Goal: Information Seeking & Learning: Understand process/instructions

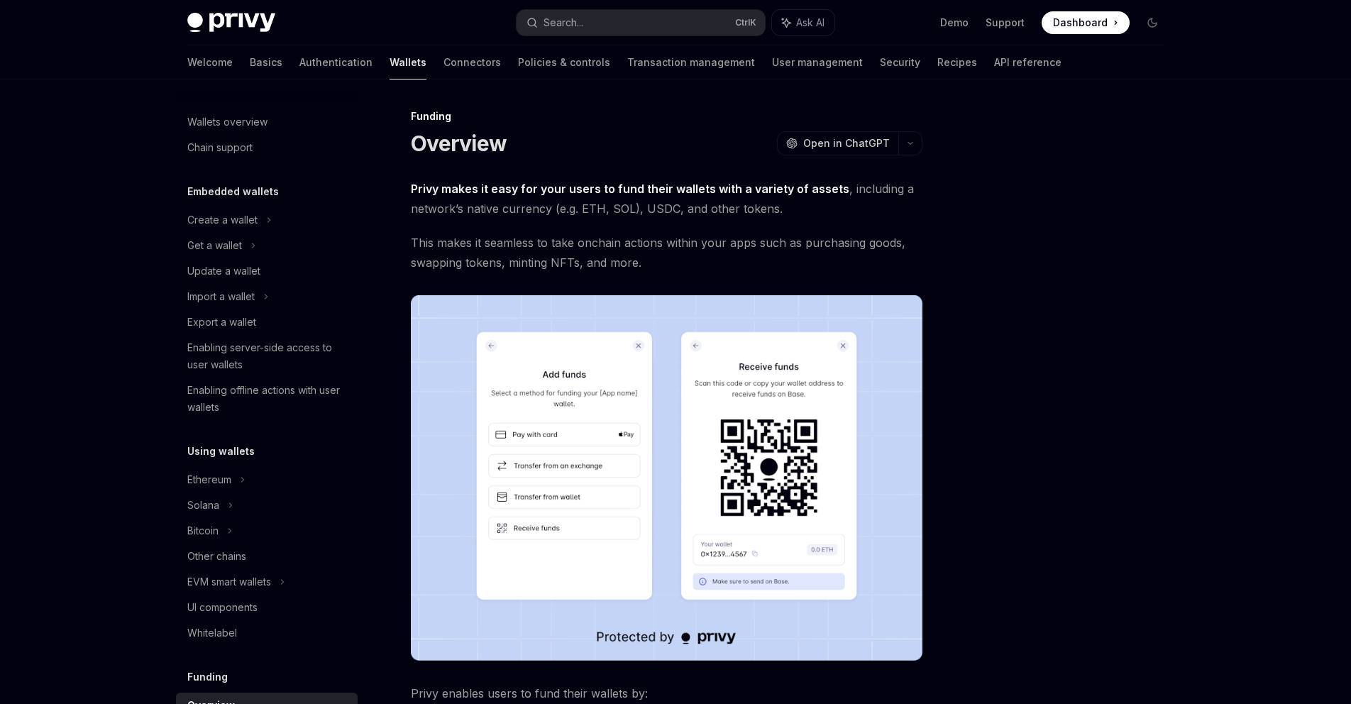
scroll to position [314, 0]
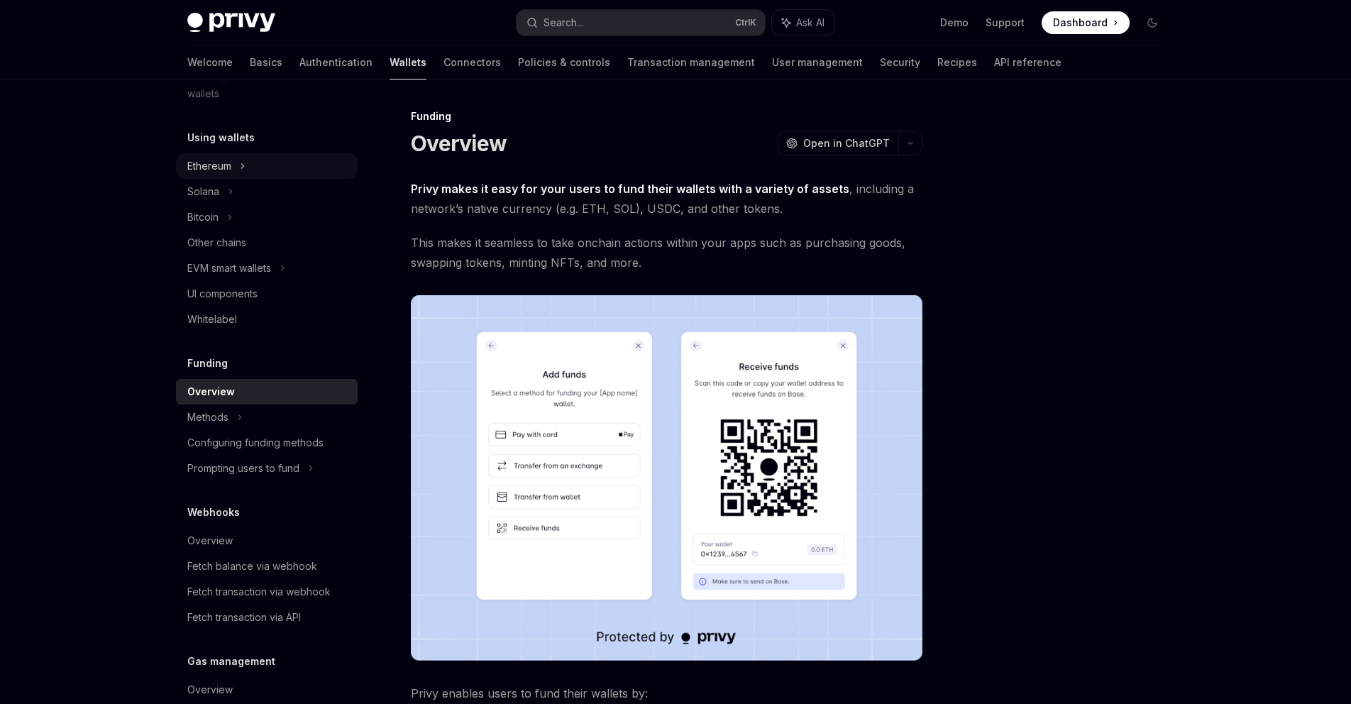
click at [239, 171] on div "Ethereum" at bounding box center [267, 166] width 182 height 26
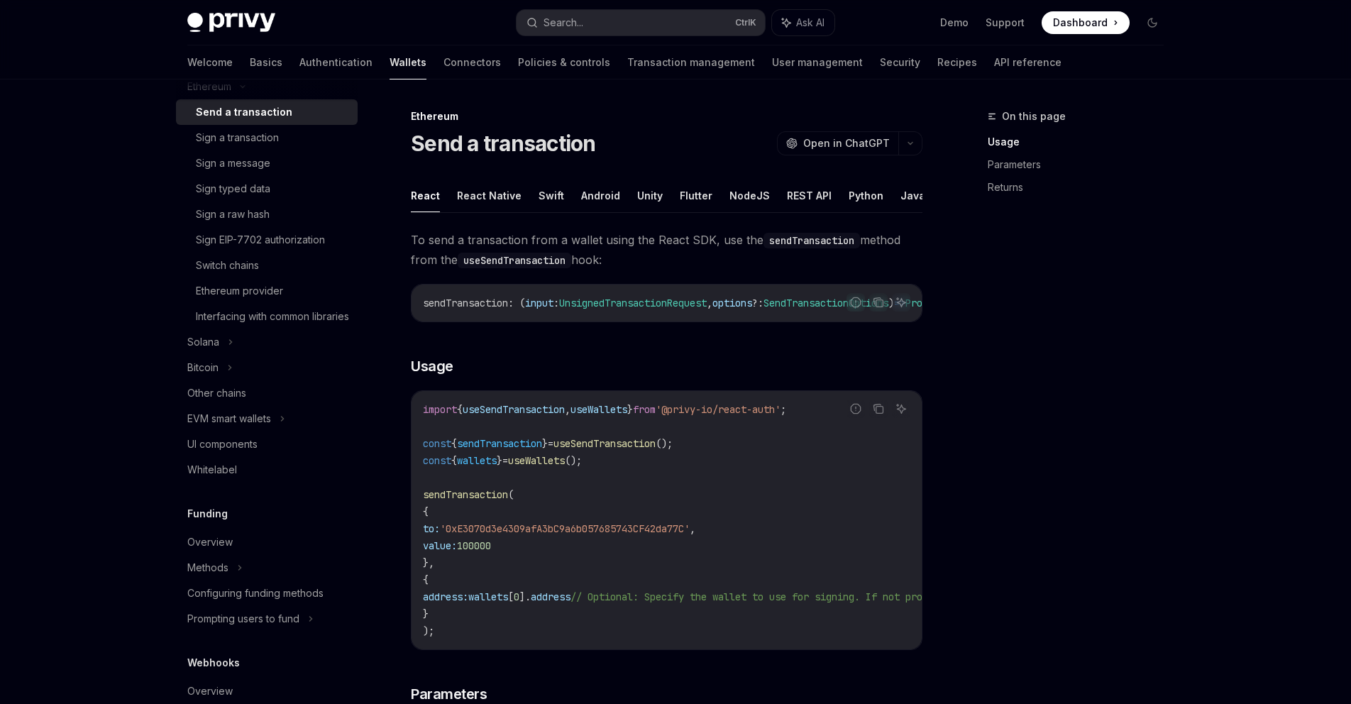
scroll to position [484, 0]
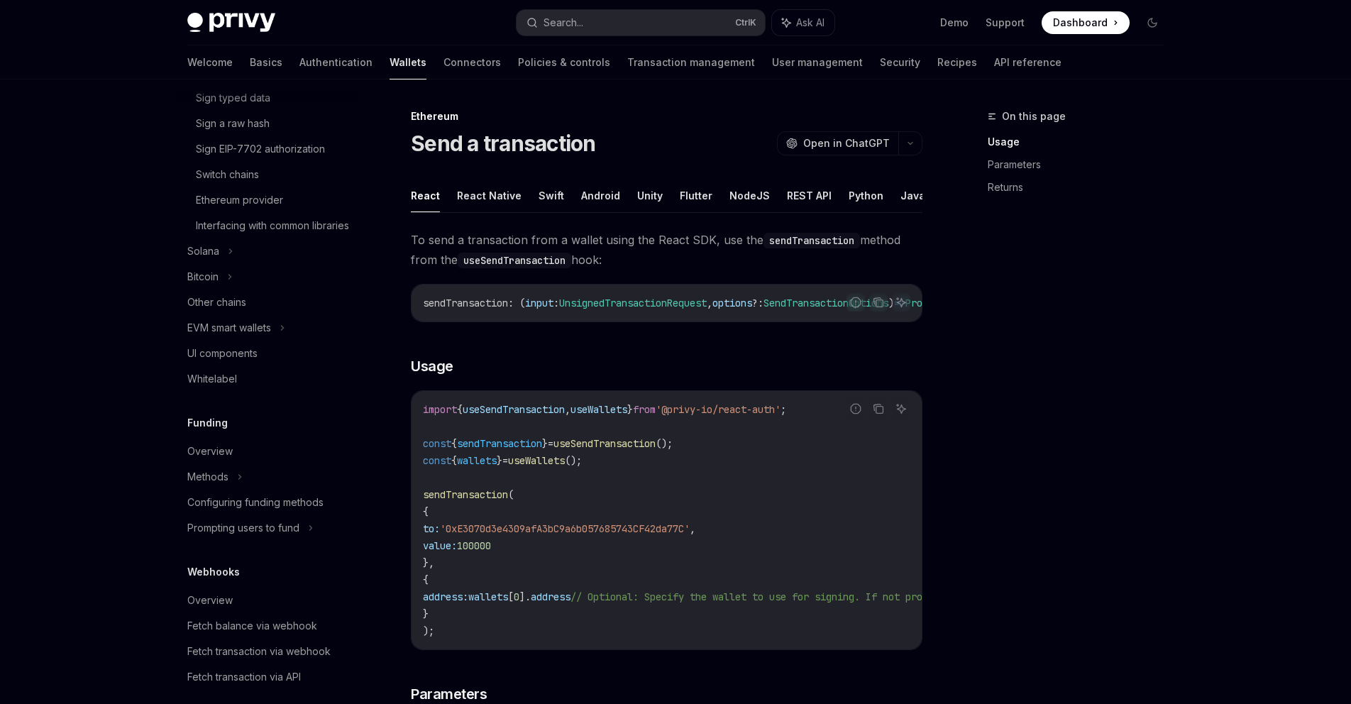
click at [213, 431] on h5 "Funding" at bounding box center [207, 422] width 40 height 17
click at [224, 460] on div "Overview" at bounding box center [209, 451] width 45 height 17
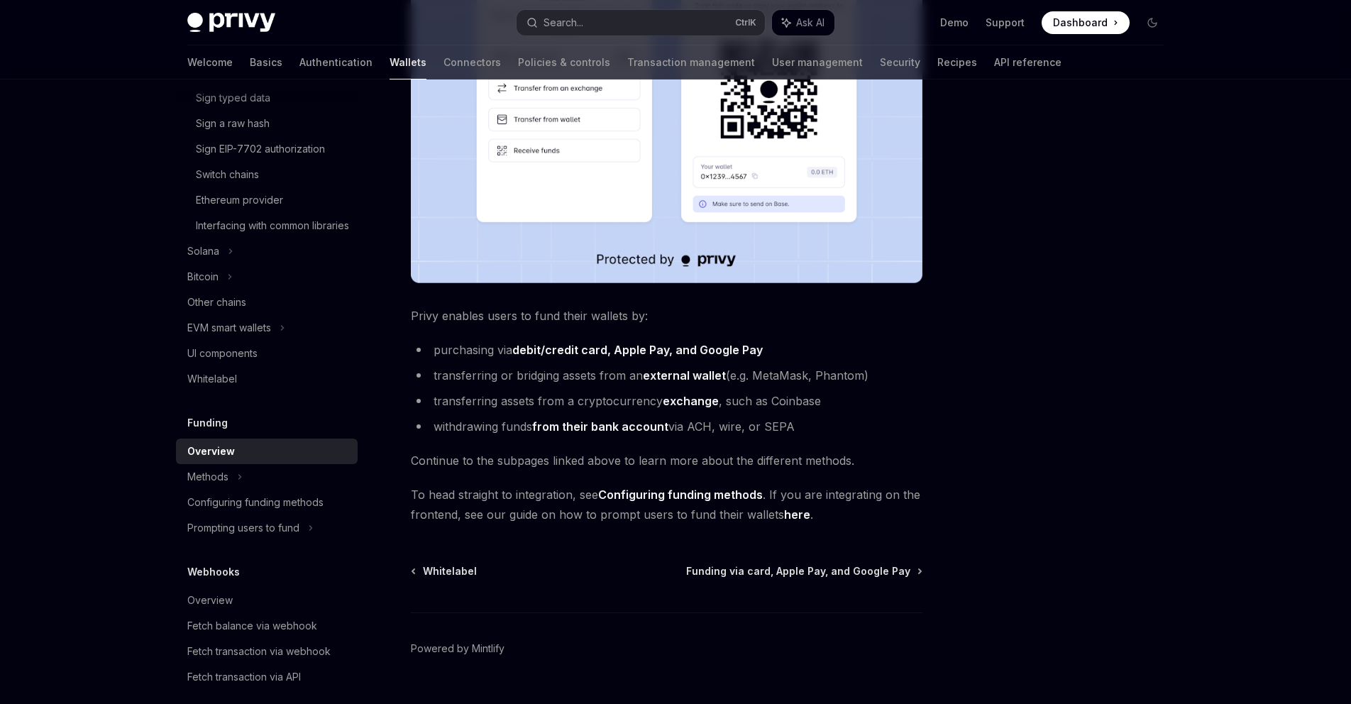
scroll to position [409, 0]
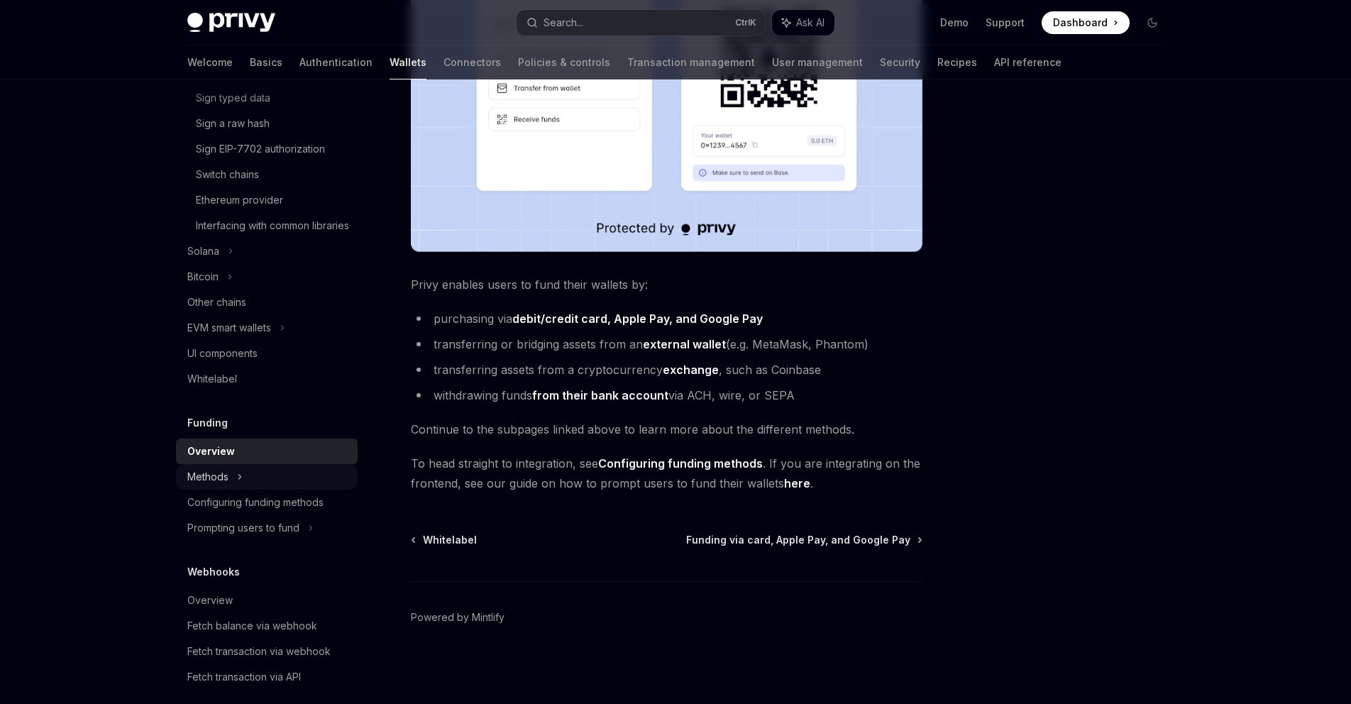
click at [287, 490] on div "Methods" at bounding box center [267, 477] width 182 height 26
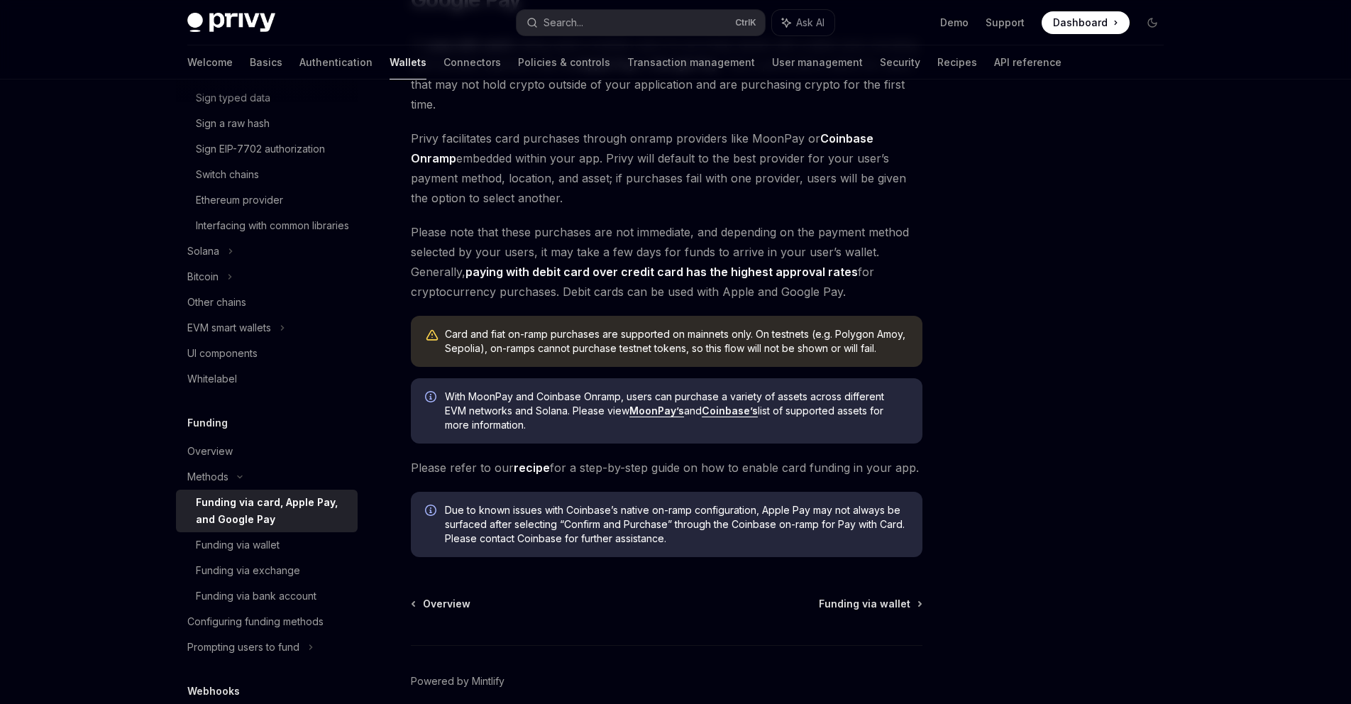
scroll to position [170, 0]
click at [277, 553] on div "Funding via wallet" at bounding box center [238, 544] width 84 height 17
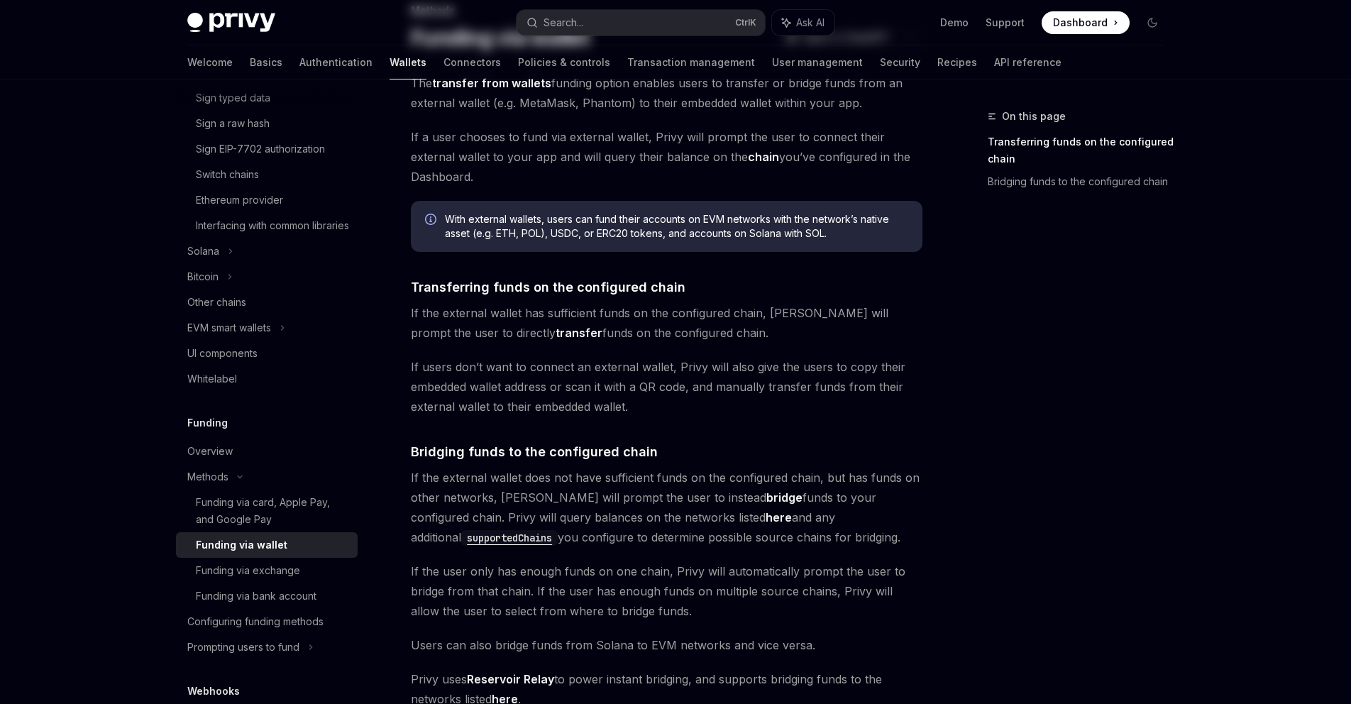
scroll to position [321, 0]
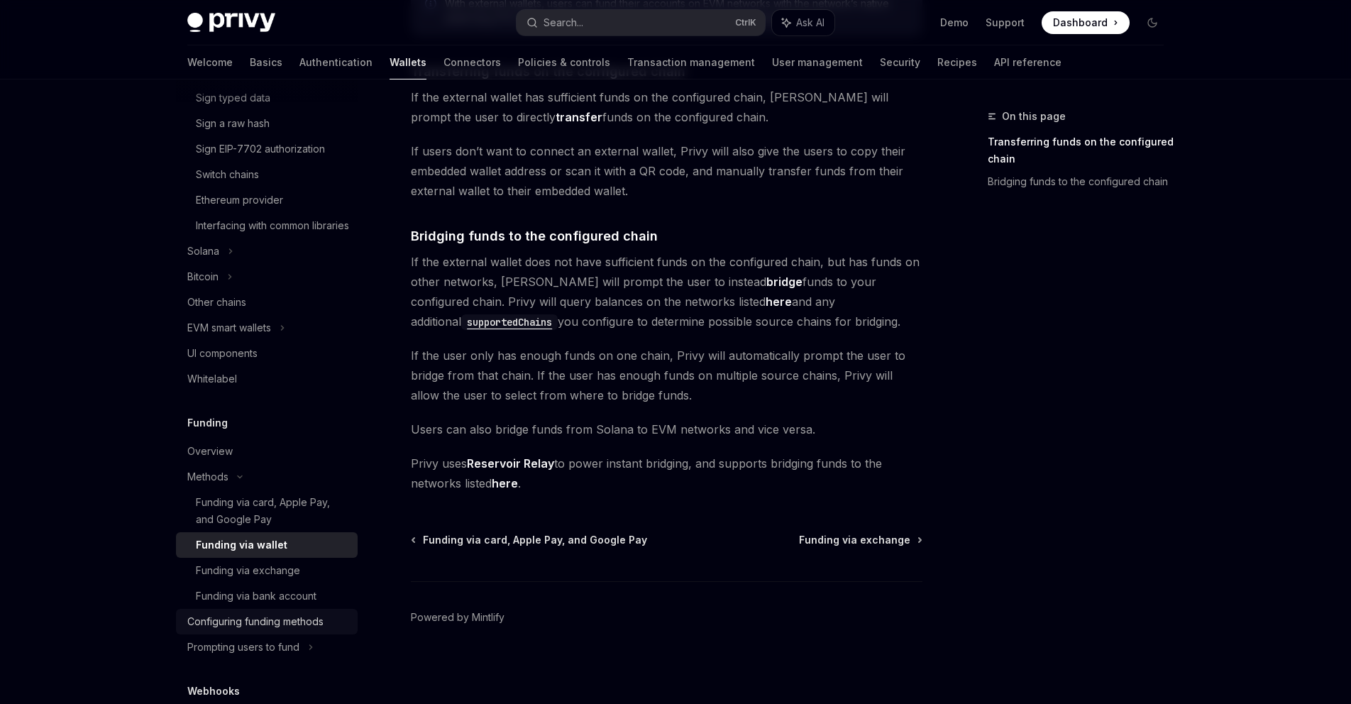
click at [315, 630] on div "Configuring funding methods" at bounding box center [255, 621] width 136 height 17
type textarea "*"
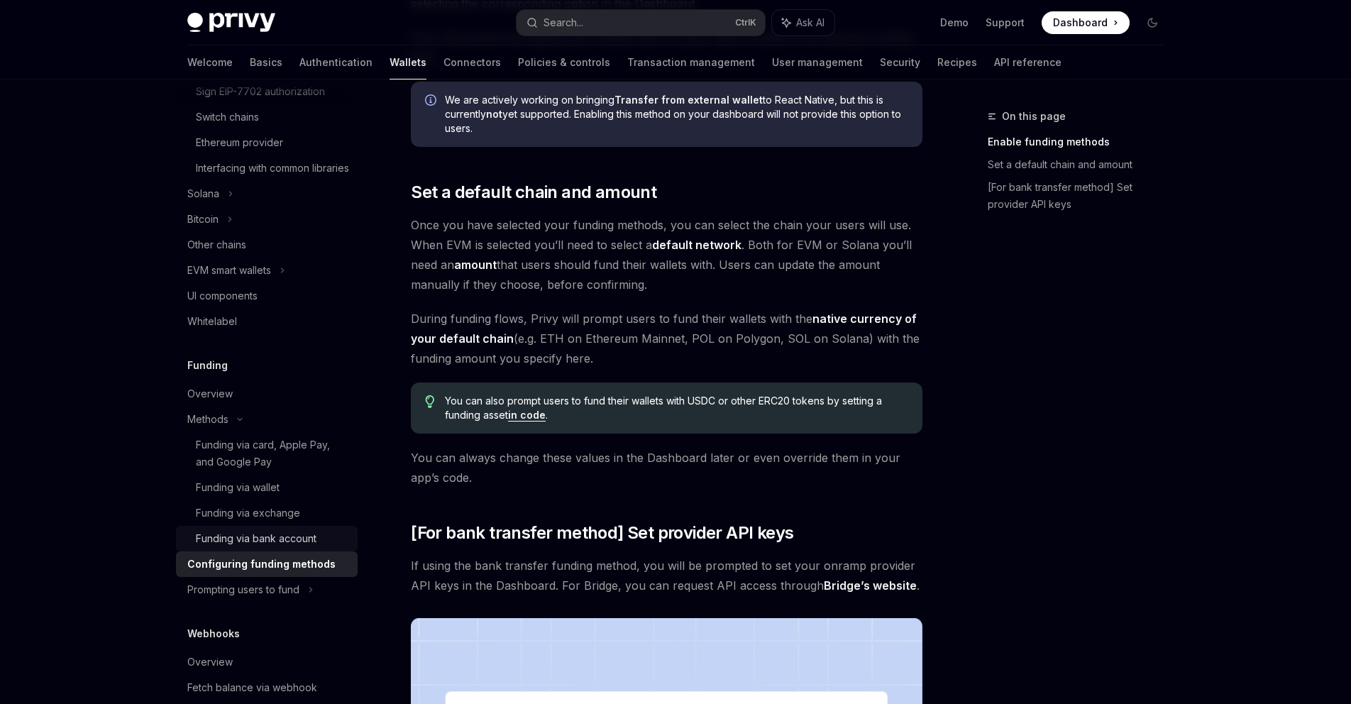
scroll to position [654, 0]
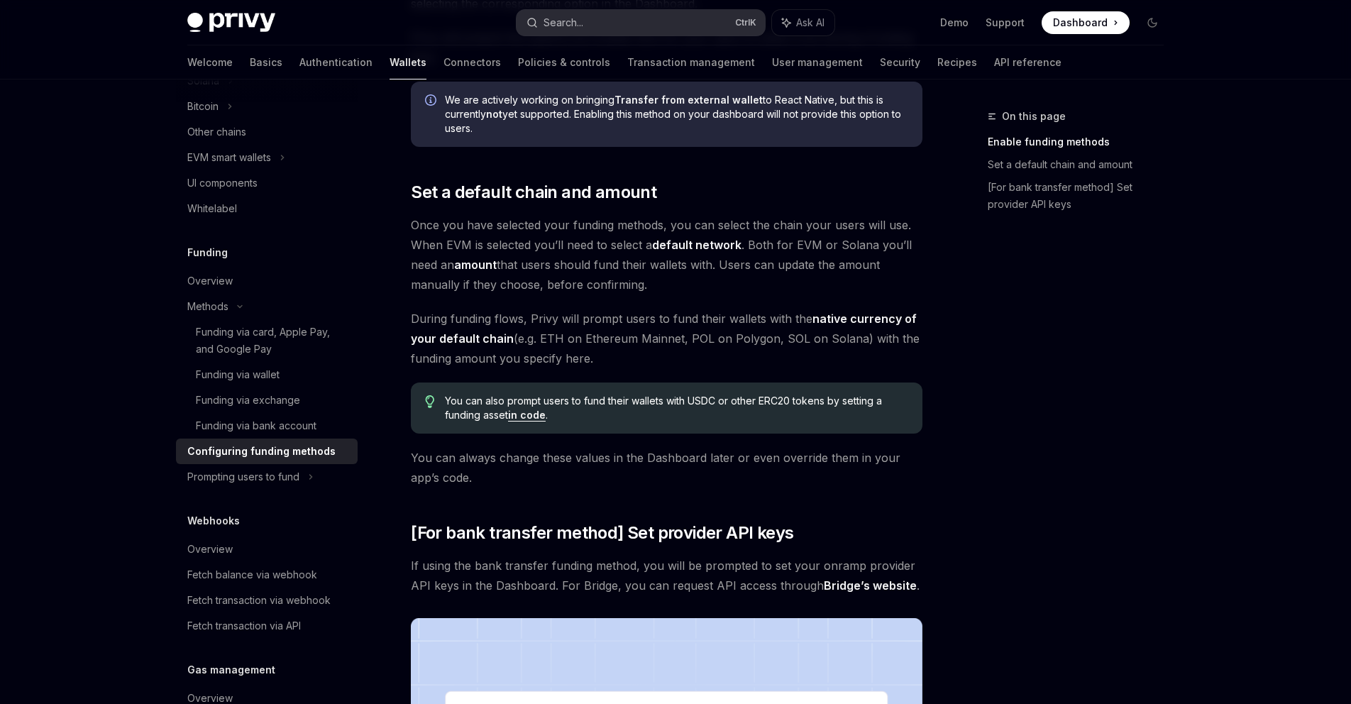
click at [675, 15] on button "Search... Ctrl K" at bounding box center [641, 23] width 248 height 26
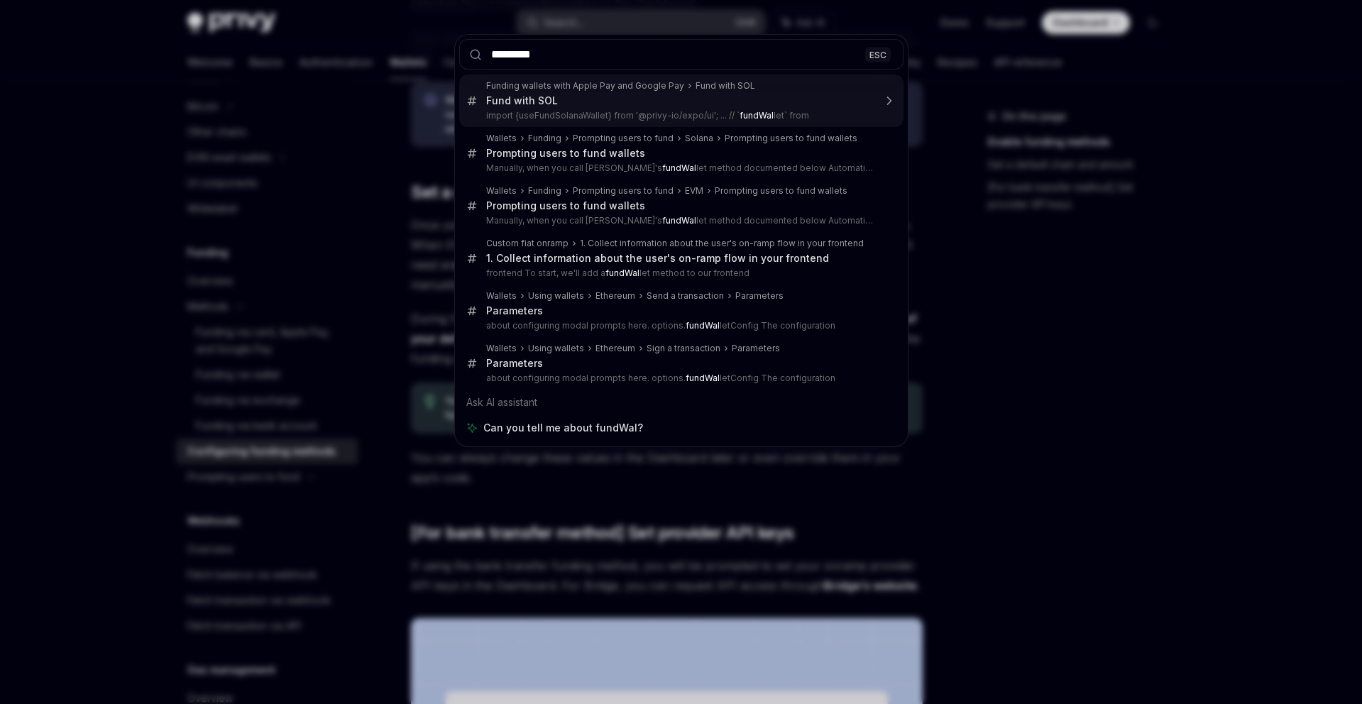
type input "**********"
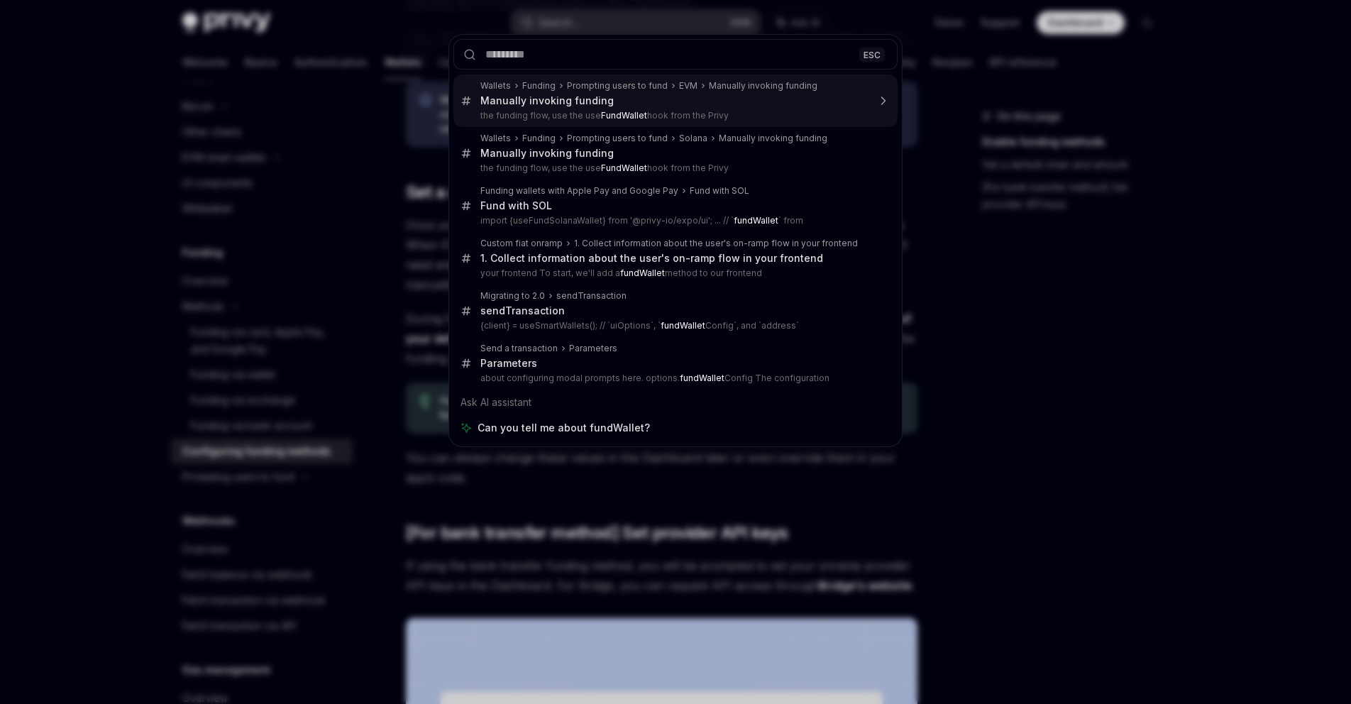
type textarea "*"
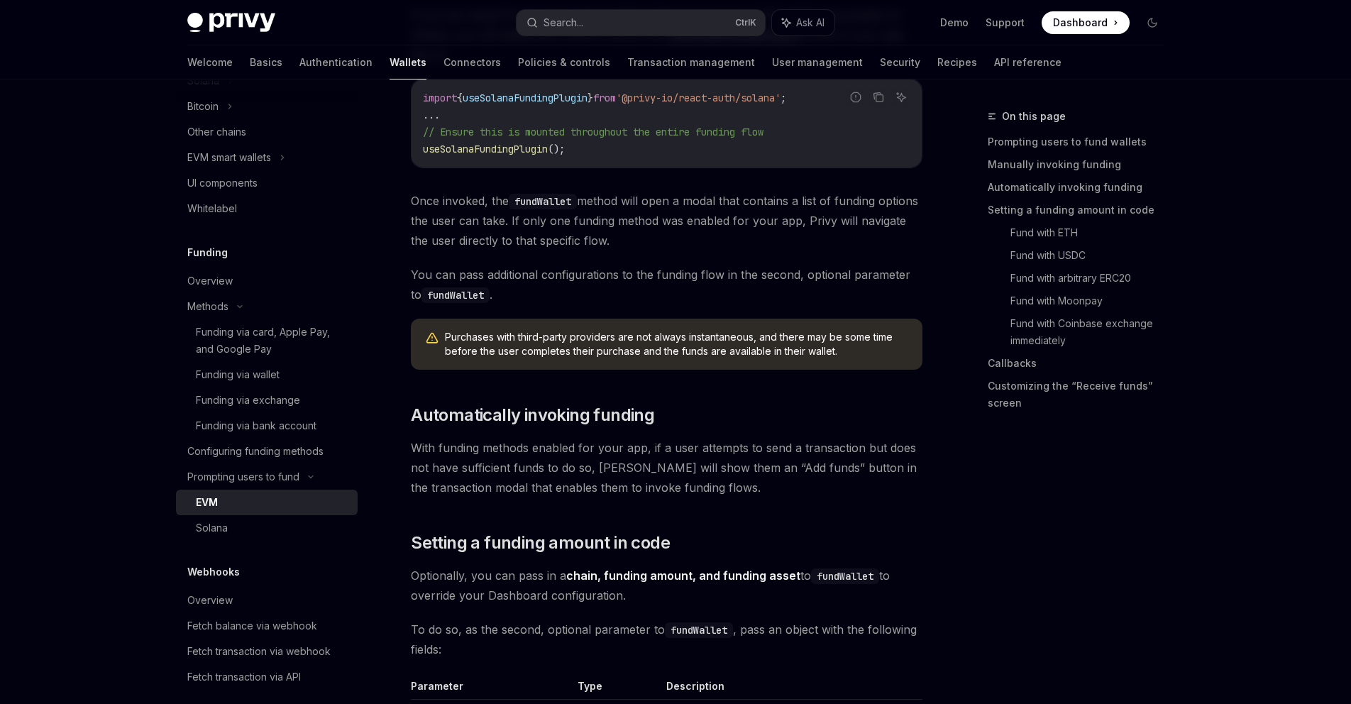
scroll to position [377, 0]
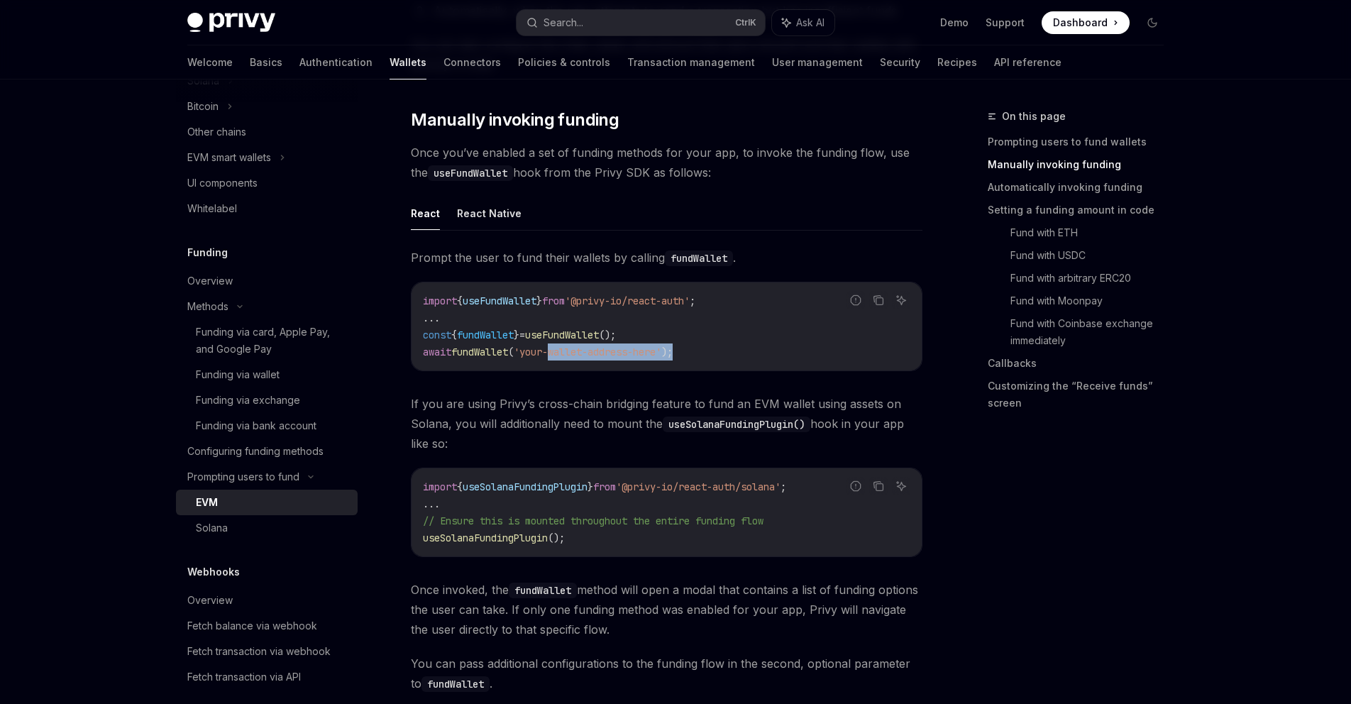
drag, startPoint x: 704, startPoint y: 350, endPoint x: 561, endPoint y: 348, distance: 143.3
click at [558, 348] on code "import { useFundWallet } from '@privy-io/react-auth' ; ... const { fundWallet }…" at bounding box center [666, 326] width 487 height 68
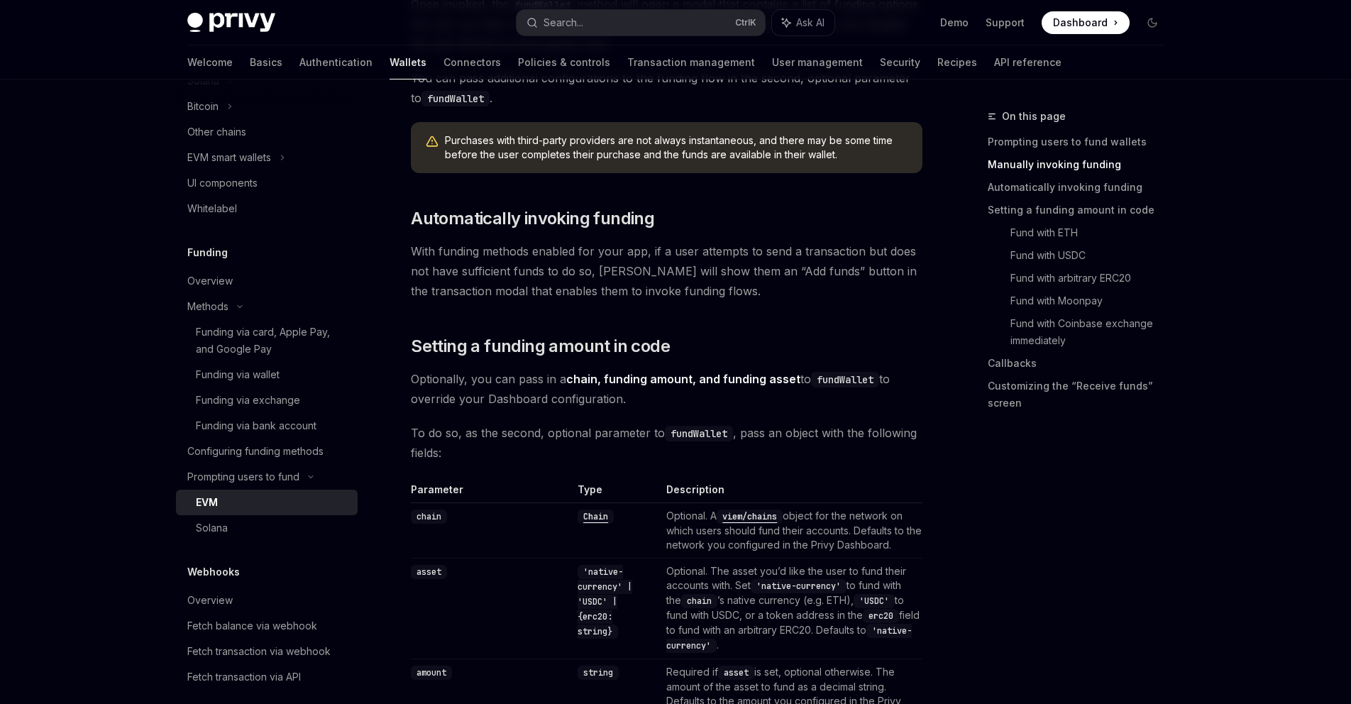
scroll to position [1229, 0]
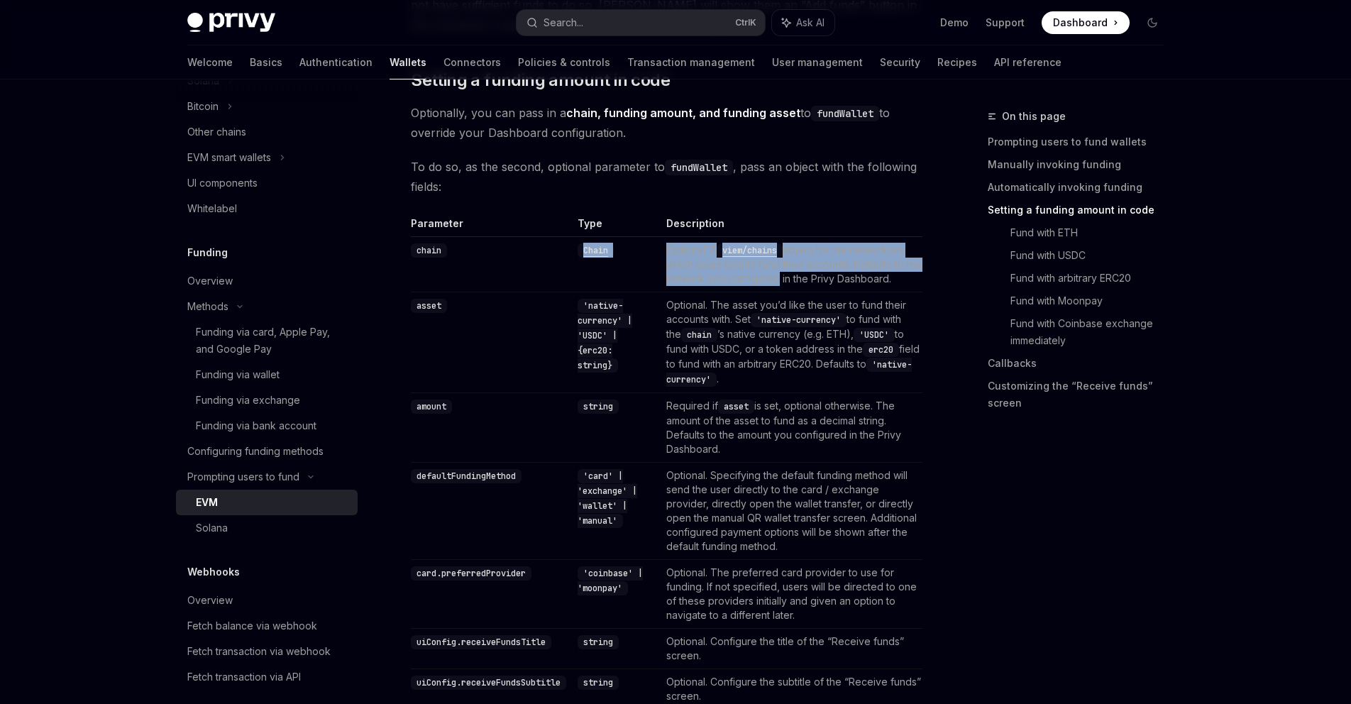
drag, startPoint x: 633, startPoint y: 248, endPoint x: 800, endPoint y: 274, distance: 168.7
click at [800, 274] on tr "chain Chain Optional. A viem/chains object for the network on which users shoul…" at bounding box center [667, 263] width 512 height 55
click at [800, 274] on td "Optional. A viem/chains object for the network on which users should fund their…" at bounding box center [792, 263] width 262 height 55
drag, startPoint x: 860, startPoint y: 280, endPoint x: 839, endPoint y: 245, distance: 40.8
click at [839, 245] on td "Optional. A viem/chains object for the network on which users should fund their…" at bounding box center [792, 263] width 262 height 55
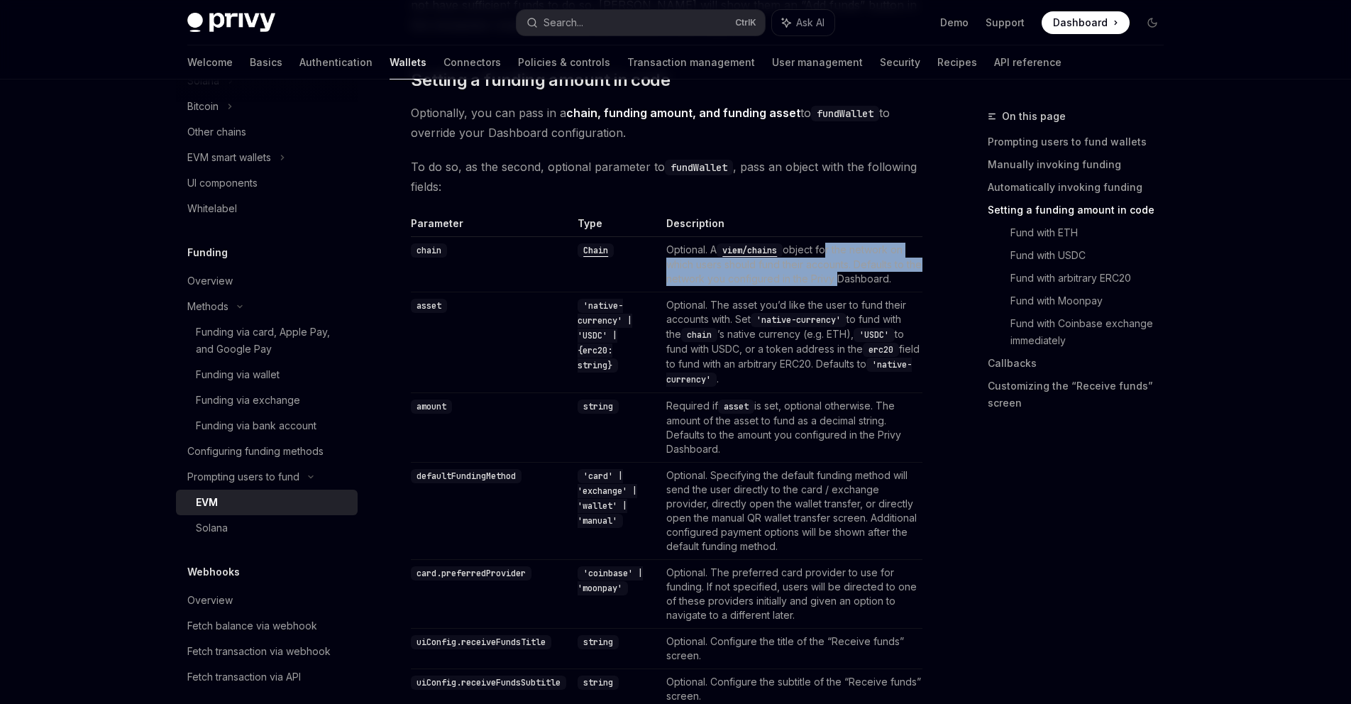
click at [839, 245] on td "Optional. A viem/chains object for the network on which users should fund their…" at bounding box center [792, 263] width 262 height 55
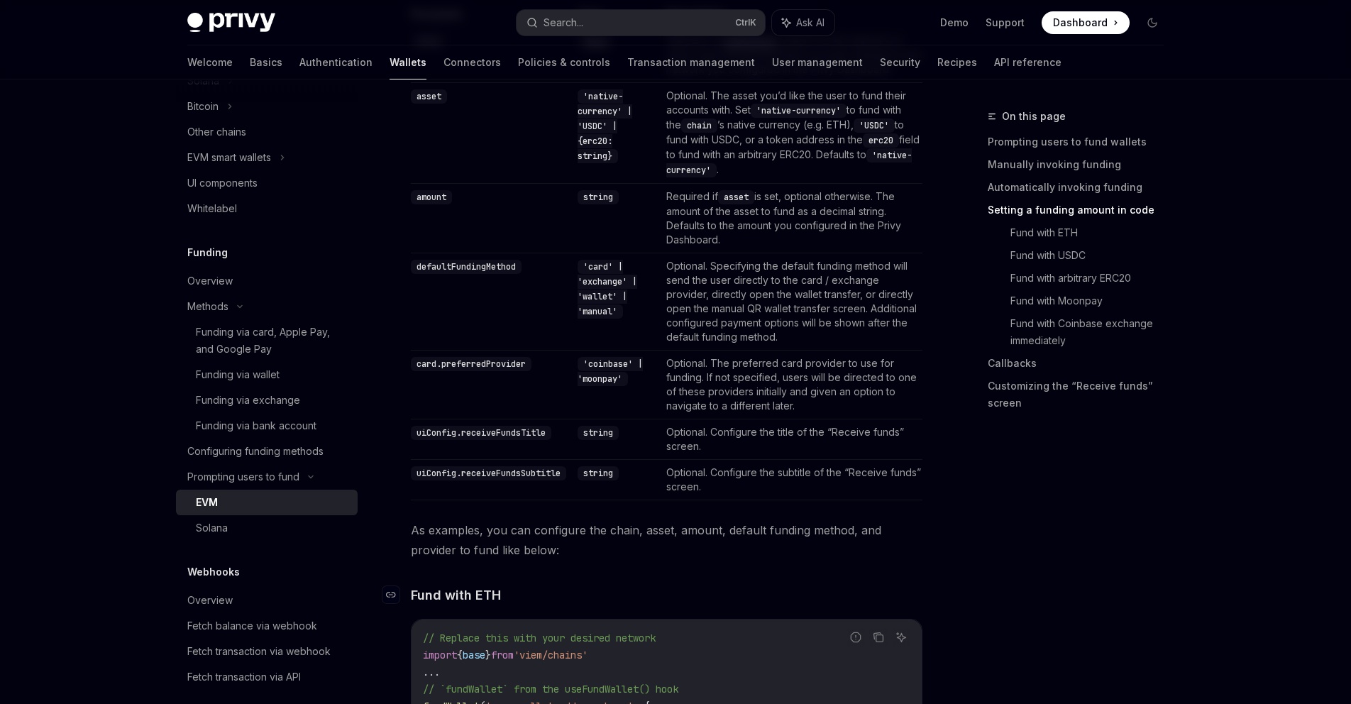
scroll to position [1740, 0]
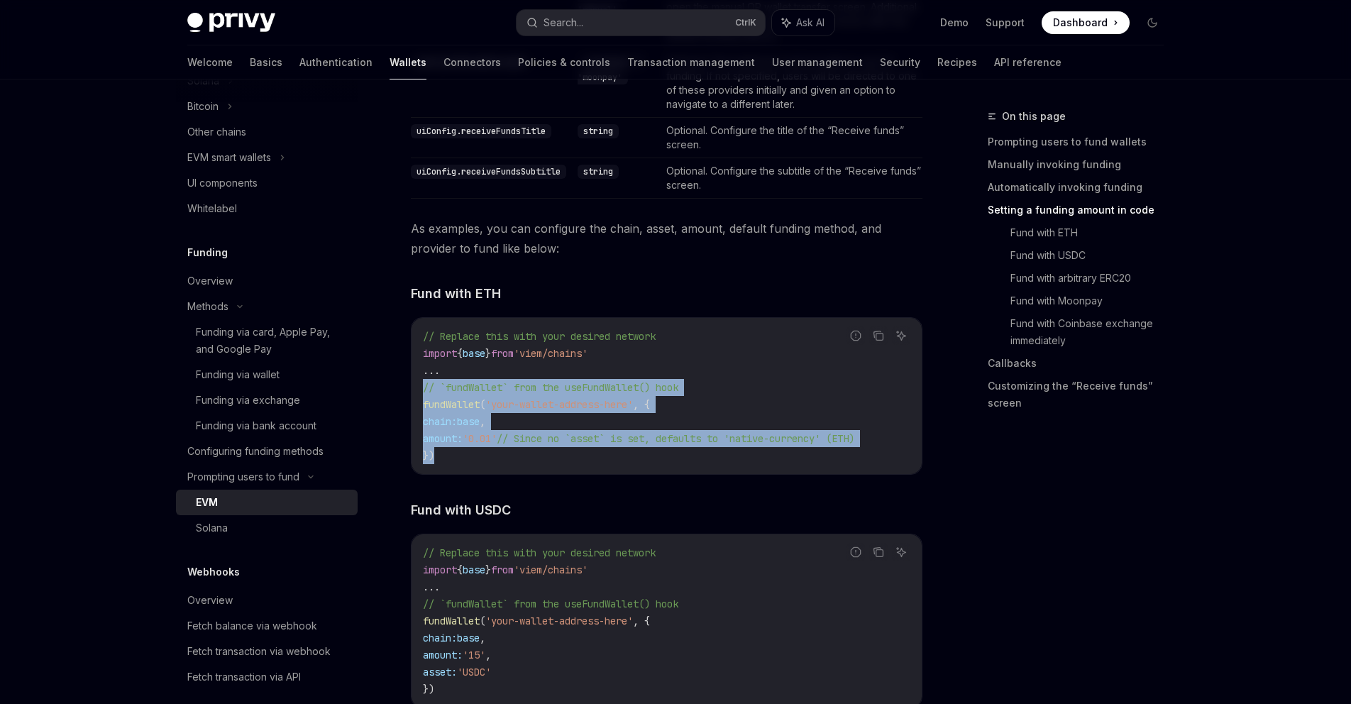
drag, startPoint x: 439, startPoint y: 442, endPoint x: 419, endPoint y: 393, distance: 53.1
click at [419, 393] on div "// Replace this with your desired network import { base } from 'viem/chains' ..…" at bounding box center [667, 396] width 510 height 156
copy code "// `fundWallet` from the useFundWallet() hook fundWallet ( 'your-wallet-address…"
click at [433, 409] on span "fundWallet" at bounding box center [451, 404] width 57 height 13
drag, startPoint x: 446, startPoint y: 463, endPoint x: 421, endPoint y: 409, distance: 58.7
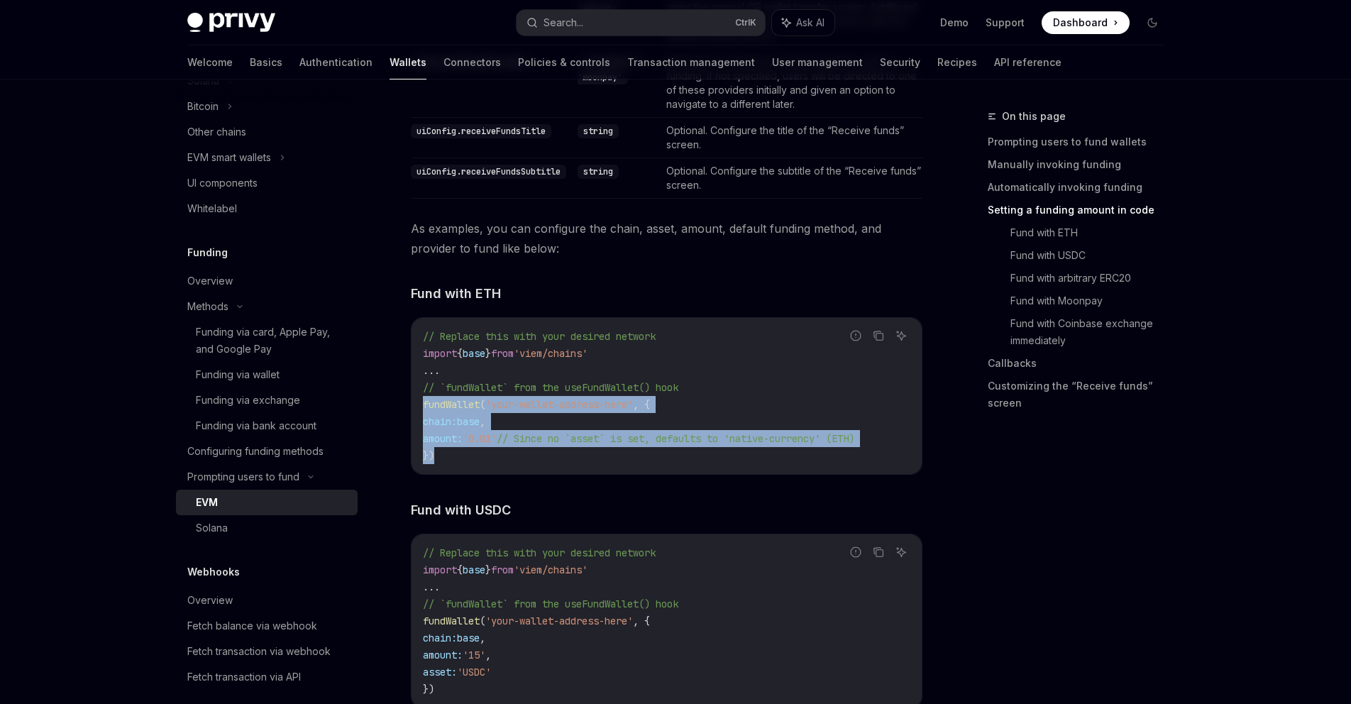
click at [421, 409] on div "// Replace this with your desired network import { base } from 'viem/chains' ..…" at bounding box center [667, 396] width 510 height 156
copy code "fundWallet ( 'your-wallet-address-here' , { chain: base , amount: '0.01' // Sin…"
click at [527, 466] on div "// Replace this with your desired network import { base } from 'viem/chains' ..…" at bounding box center [667, 396] width 510 height 156
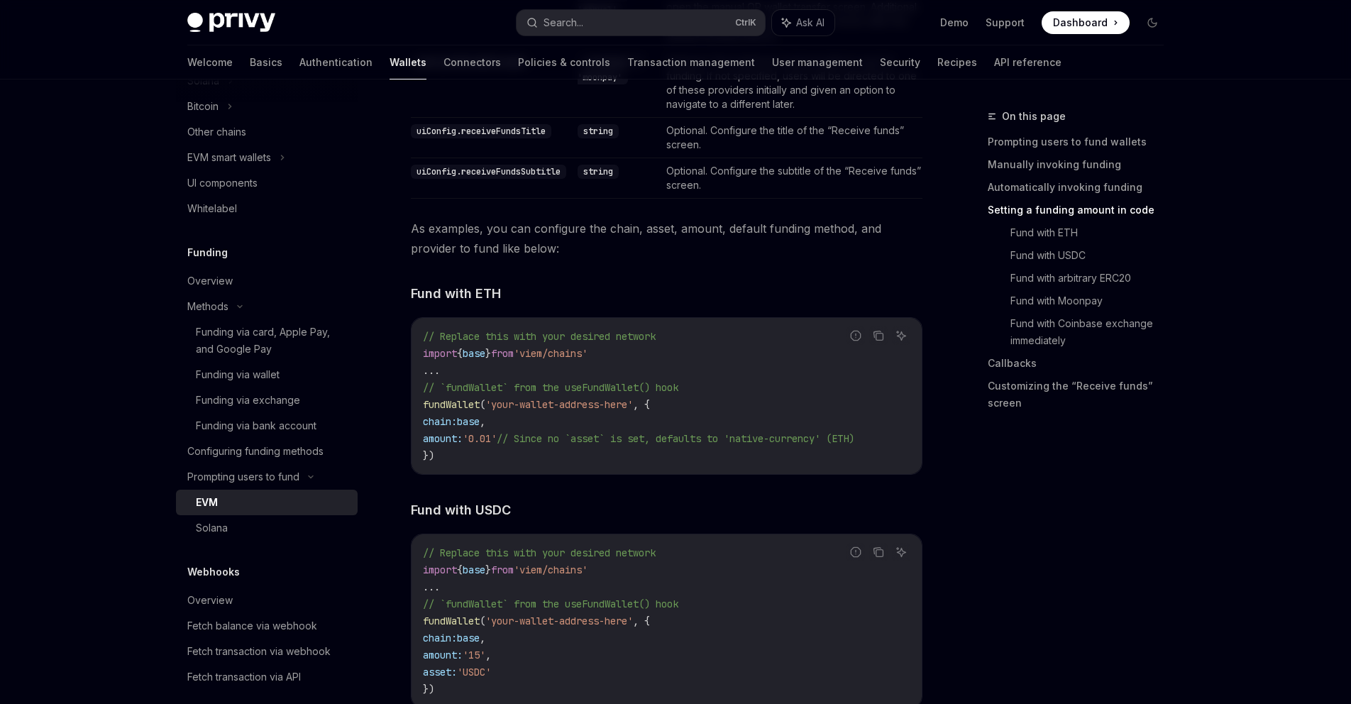
click at [458, 128] on code "uiConfig.receiveFundsTitle" at bounding box center [481, 131] width 140 height 14
copy code "uiConfig.receiveFundsTitle"
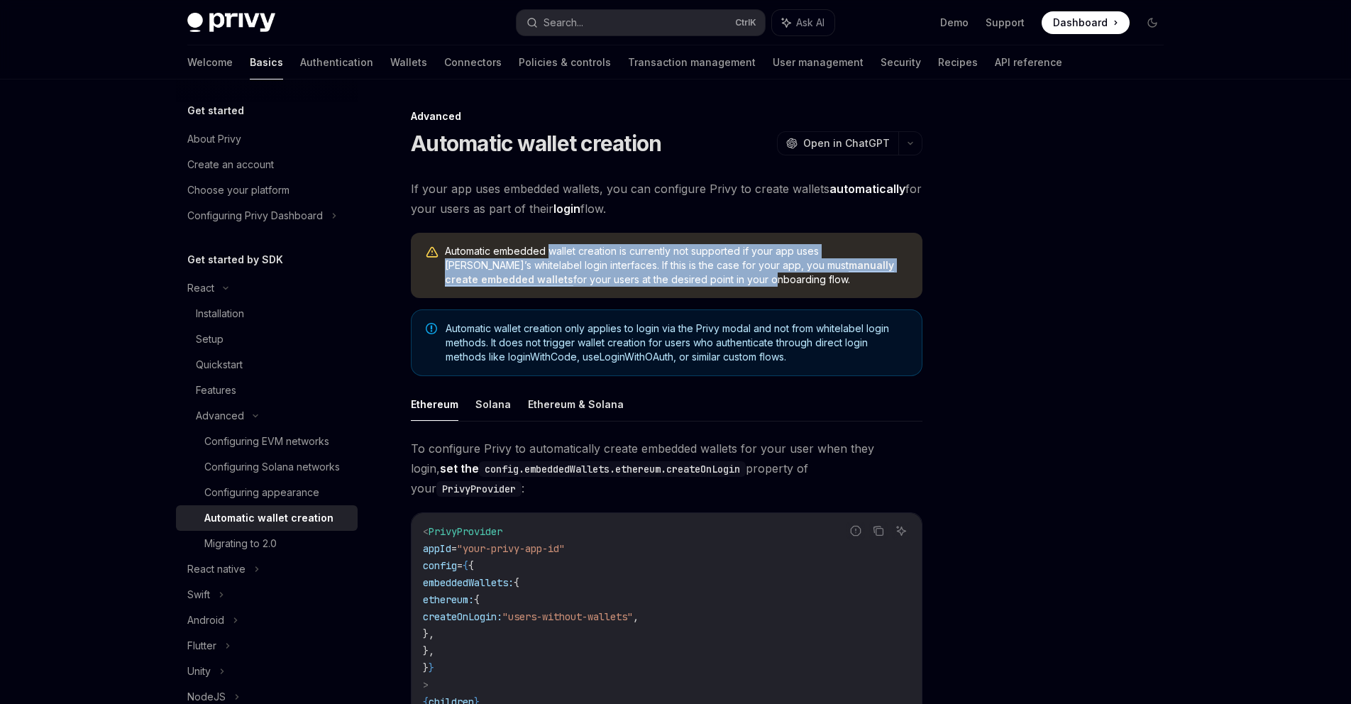
drag, startPoint x: 552, startPoint y: 253, endPoint x: 626, endPoint y: 281, distance: 78.8
click at [626, 281] on span "Automatic embedded wallet creation is currently not supported if your app uses …" at bounding box center [676, 265] width 463 height 43
click at [627, 281] on span "Automatic embedded wallet creation is currently not supported if your app uses …" at bounding box center [676, 265] width 463 height 43
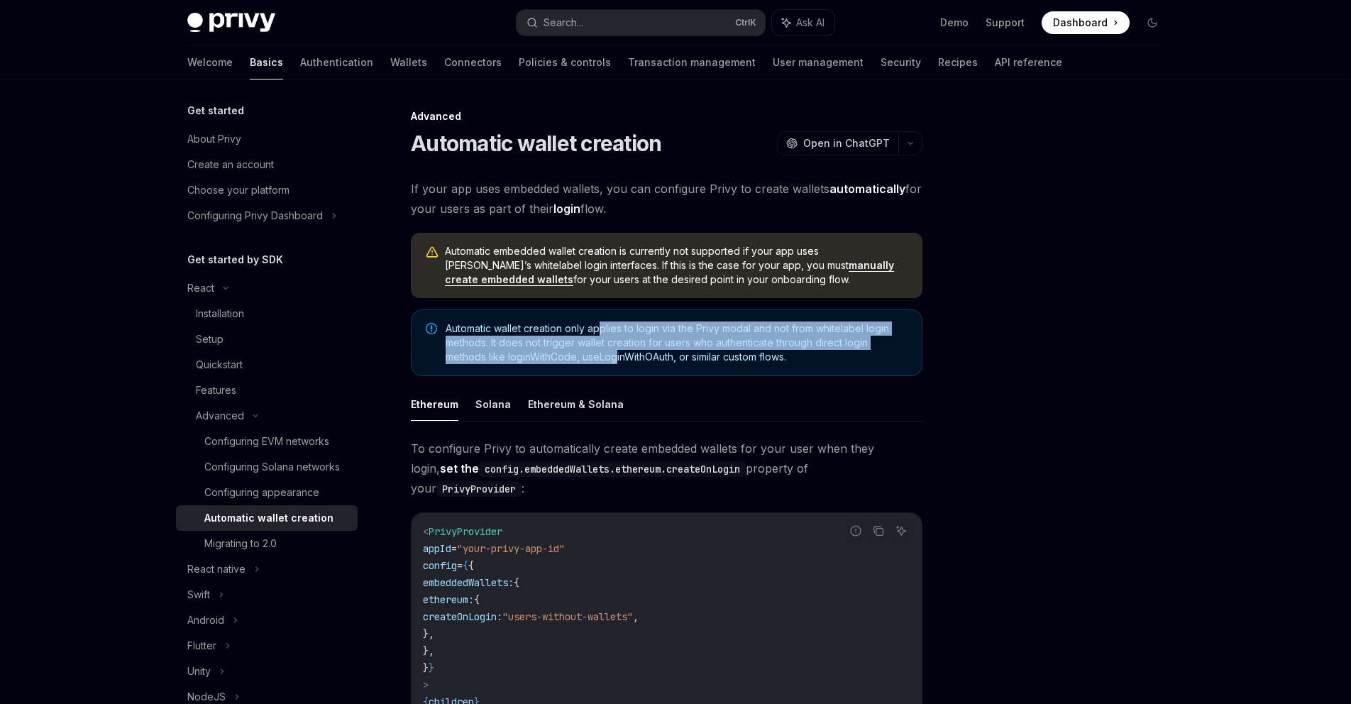
drag, startPoint x: 603, startPoint y: 329, endPoint x: 615, endPoint y: 356, distance: 29.5
click at [615, 356] on span "Automatic wallet creation only applies to login via the Privy modal and not fro…" at bounding box center [677, 342] width 462 height 43
drag, startPoint x: 588, startPoint y: 333, endPoint x: 627, endPoint y: 369, distance: 53.2
click at [627, 369] on div "Automatic wallet creation only applies to login via the Privy modal and not fro…" at bounding box center [667, 342] width 512 height 67
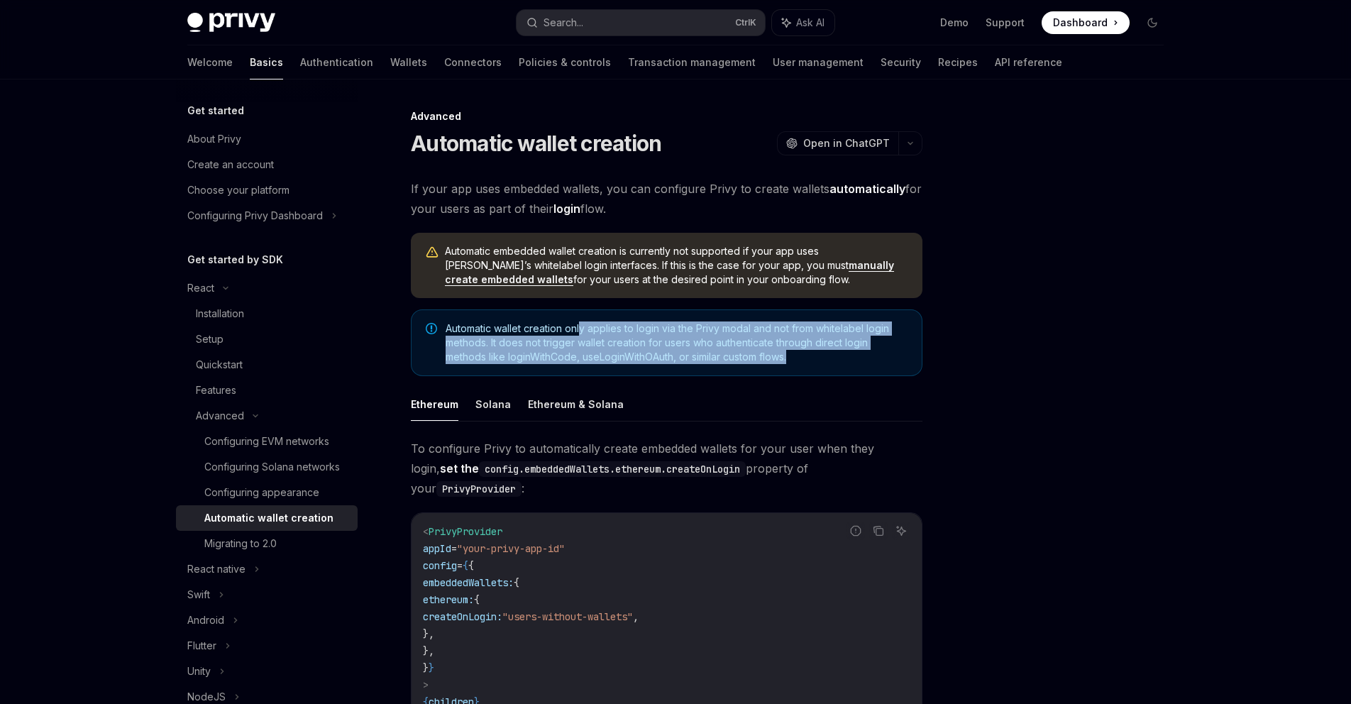
click at [629, 369] on div "Automatic wallet creation only applies to login via the Privy modal and not fro…" at bounding box center [667, 342] width 512 height 67
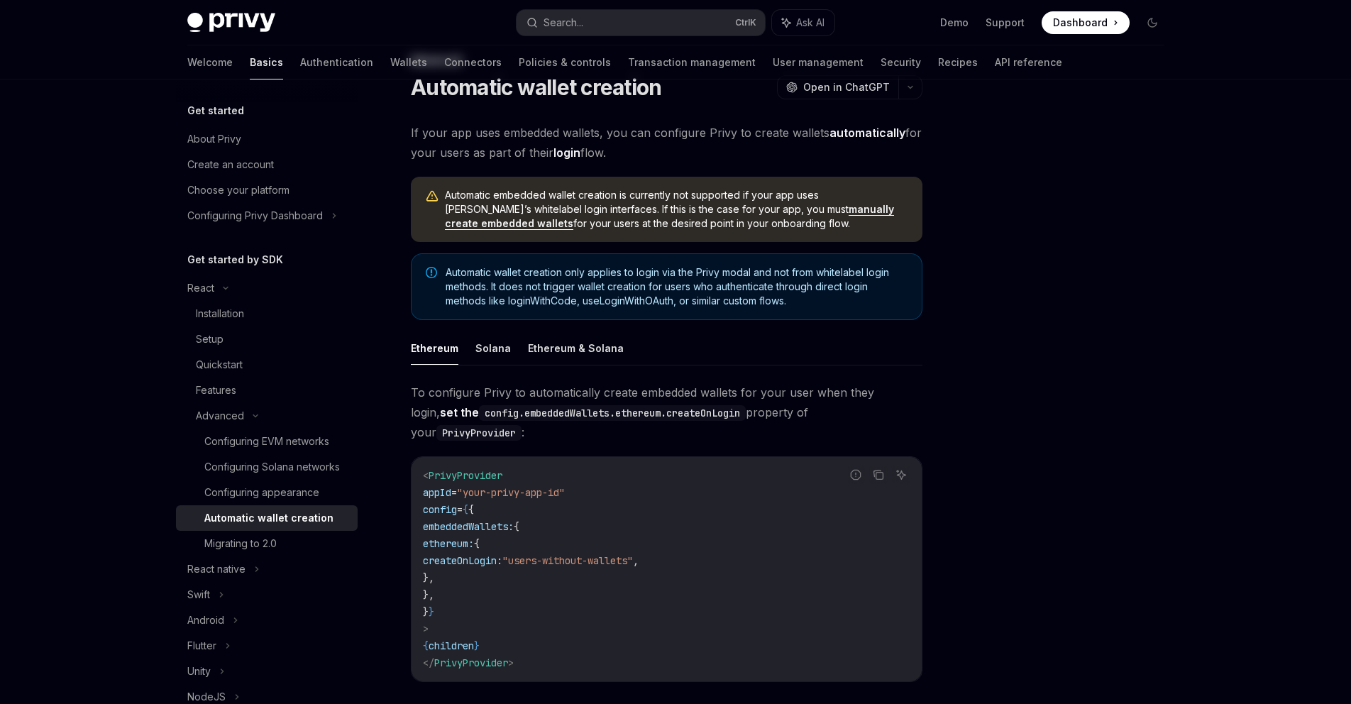
scroll to position [85, 0]
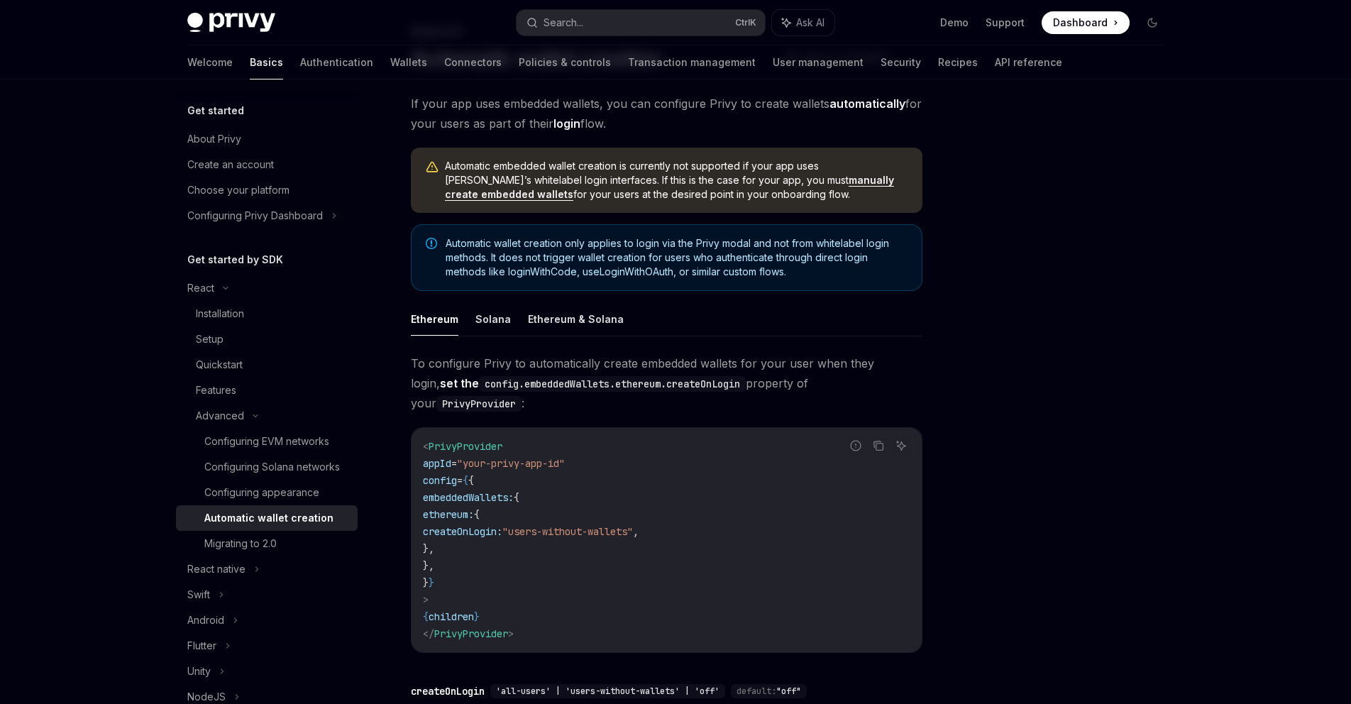
drag, startPoint x: 756, startPoint y: 508, endPoint x: 520, endPoint y: 511, distance: 236.3
click at [520, 511] on code "< PrivyProvider appId = "your-privy-app-id" config = { { embeddedWallets: { eth…" at bounding box center [666, 540] width 487 height 204
copy span "createOnLogin: "users-without-wallets" ,"
drag, startPoint x: 495, startPoint y: 495, endPoint x: 514, endPoint y: 527, distance: 37.8
click at [514, 527] on code "< PrivyProvider appId = "your-privy-app-id" config = { { embeddedWallets: { eth…" at bounding box center [666, 540] width 487 height 204
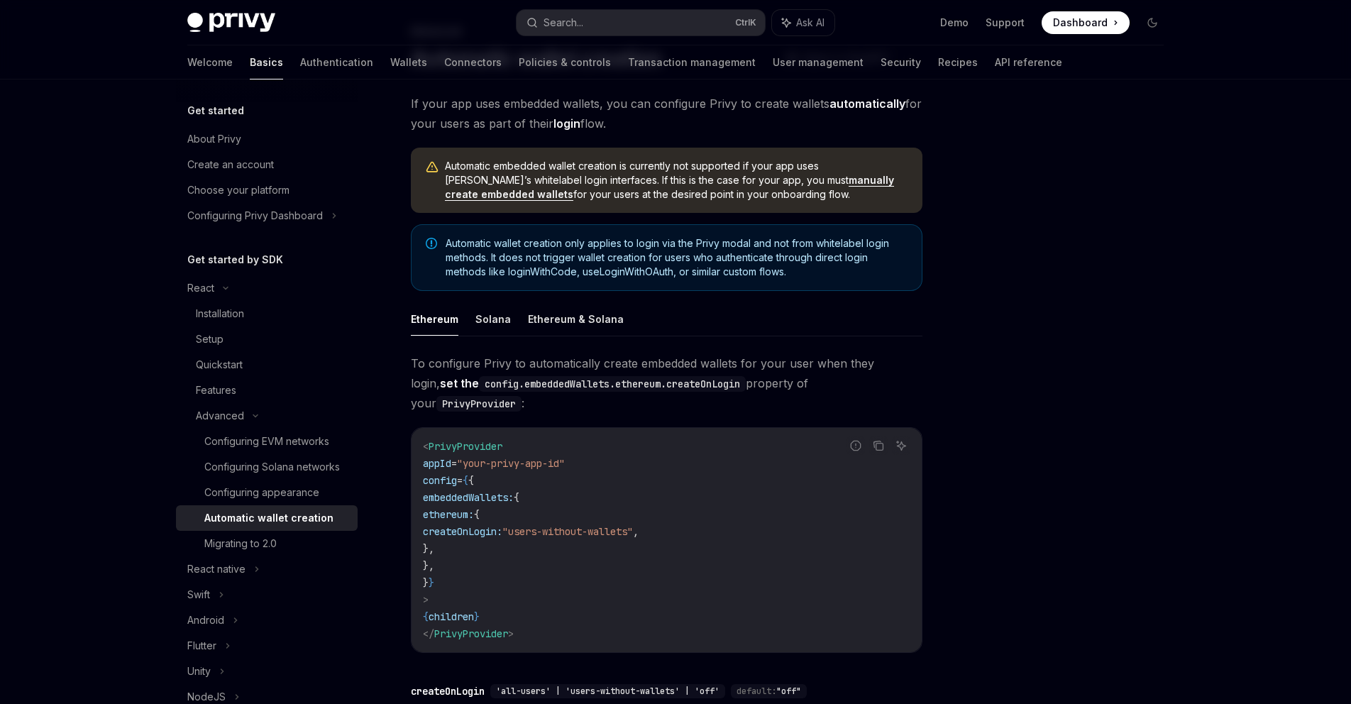
copy code "ethereum: { createOnLogin: "users-without-wallets" , },"
click at [805, 451] on code "< PrivyProvider appId = "your-privy-app-id" config = { { embeddedWallets: { eth…" at bounding box center [666, 540] width 487 height 204
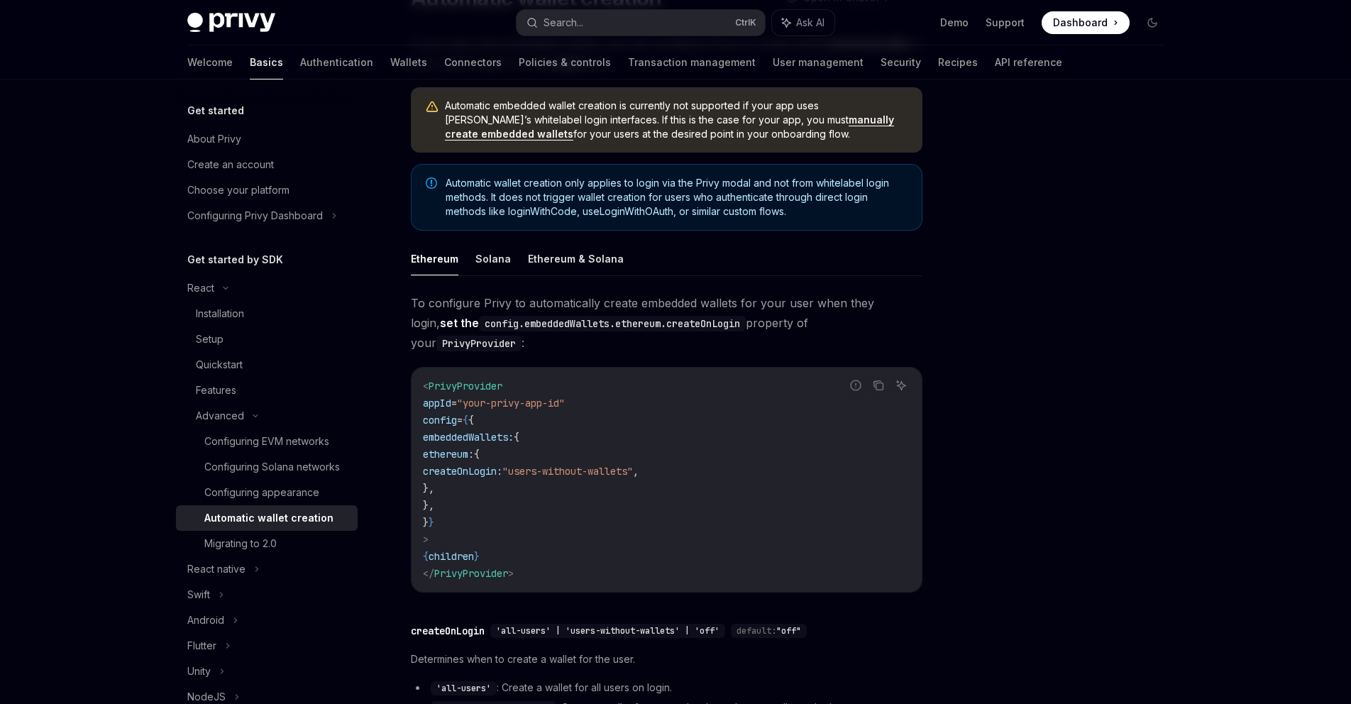
scroll to position [341, 0]
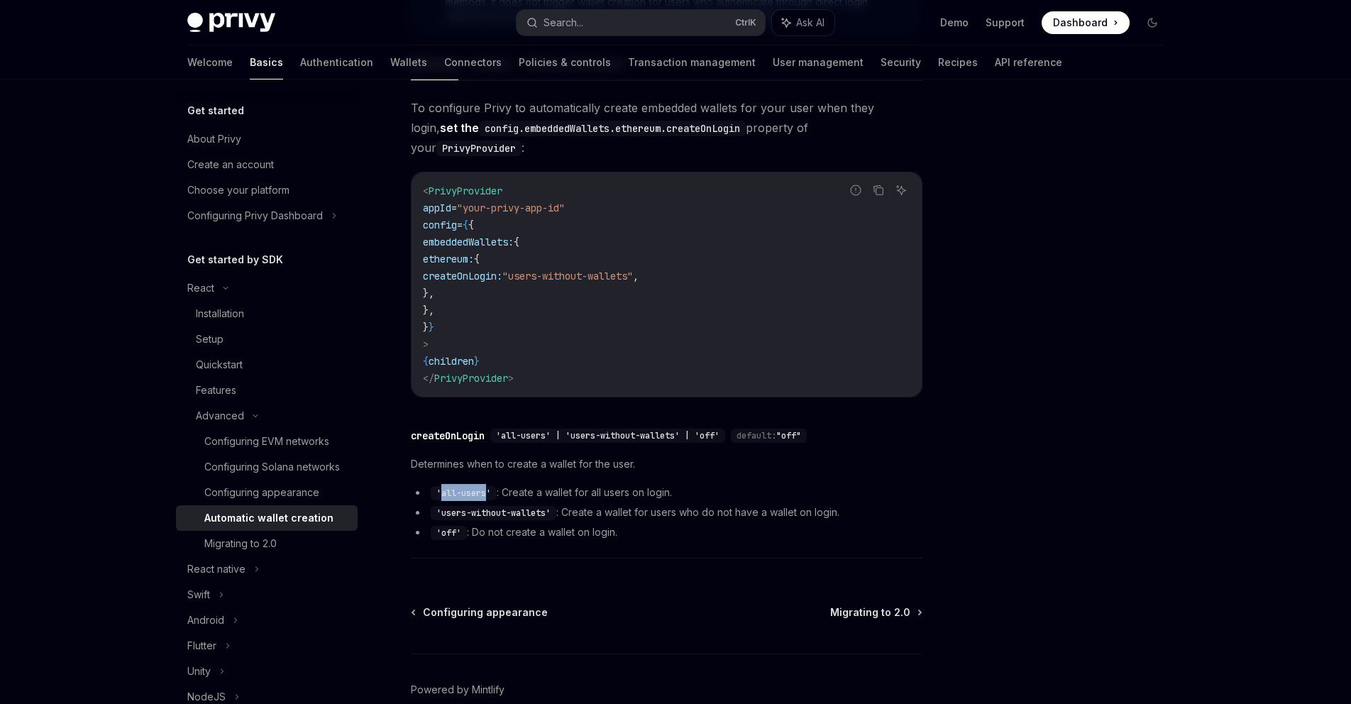
drag, startPoint x: 441, startPoint y: 473, endPoint x: 489, endPoint y: 475, distance: 48.3
click at [489, 486] on code "'all-users'" at bounding box center [464, 493] width 66 height 14
copy code "all-users"
click at [866, 333] on code "< PrivyProvider appId = "your-privy-app-id" config = { { embeddedWallets: { eth…" at bounding box center [666, 284] width 487 height 204
